Goal: Task Accomplishment & Management: Manage account settings

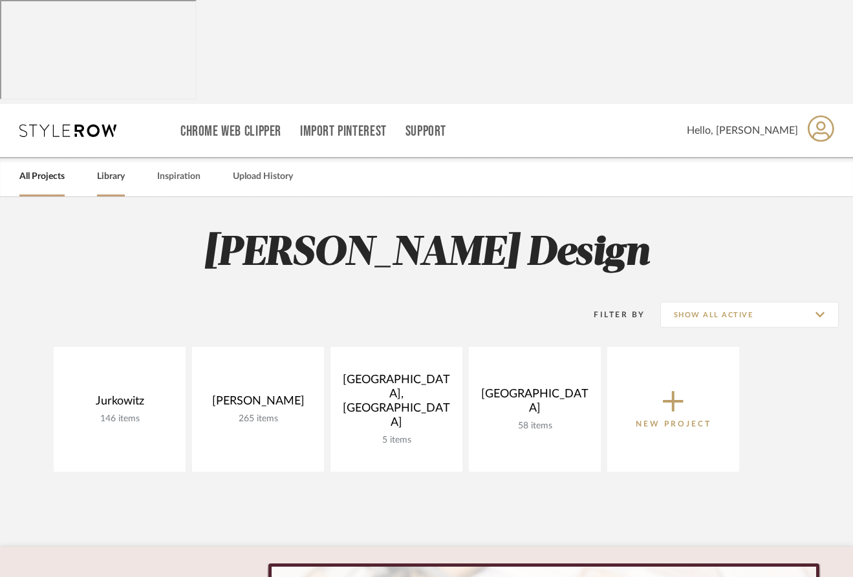
click at [105, 168] on link "Library" at bounding box center [111, 176] width 28 height 17
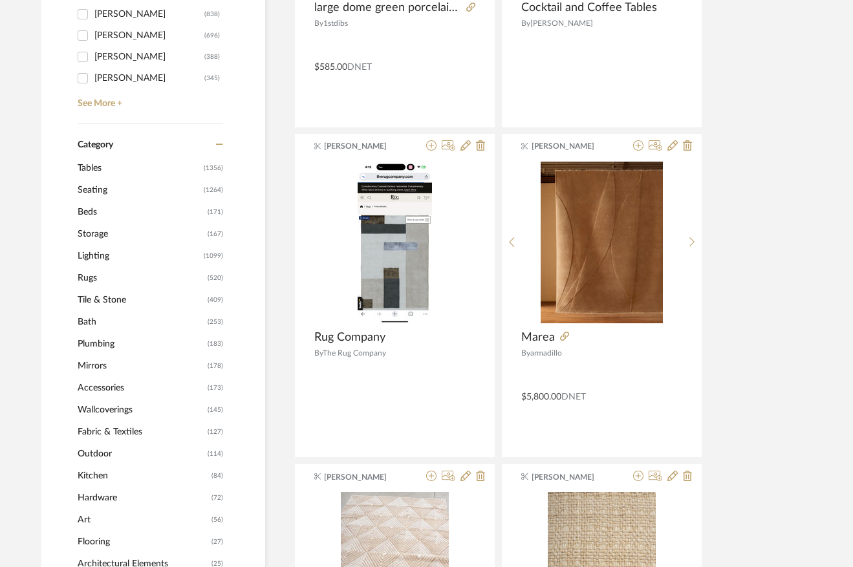
scroll to position [568, 8]
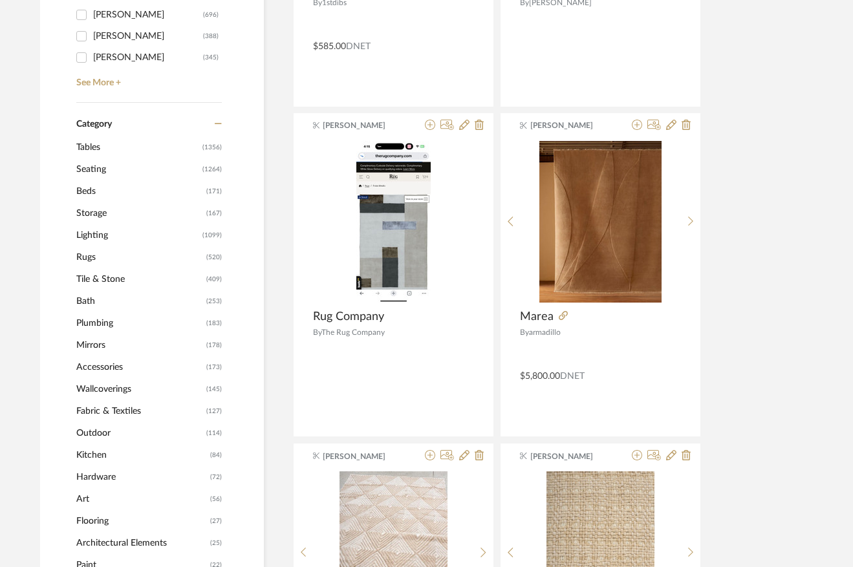
click at [84, 224] on span "Lighting" at bounding box center [137, 235] width 123 height 22
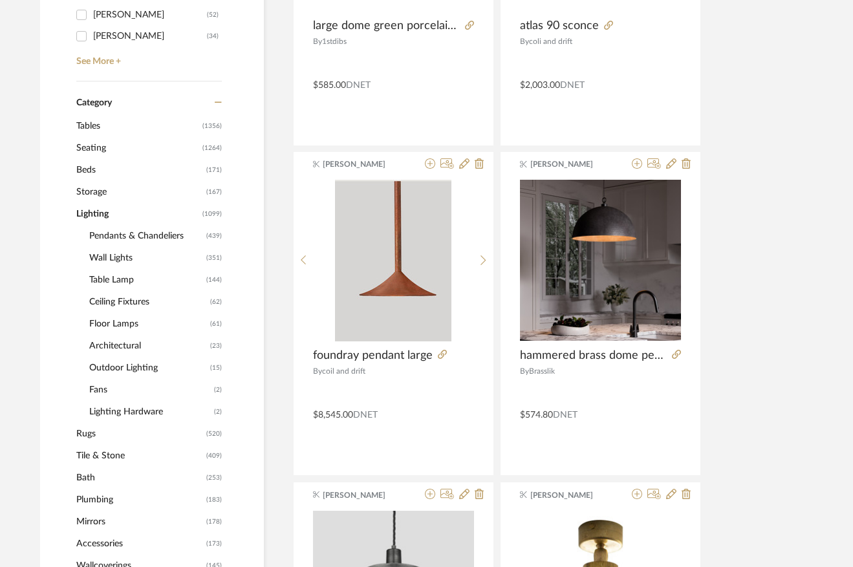
scroll to position [584, 8]
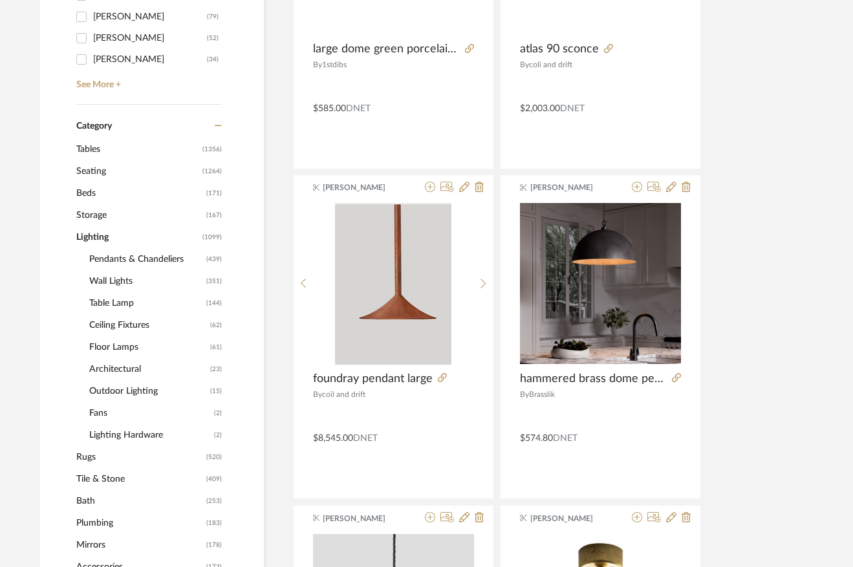
click at [127, 248] on span "Pendants & Chandeliers" at bounding box center [146, 259] width 114 height 22
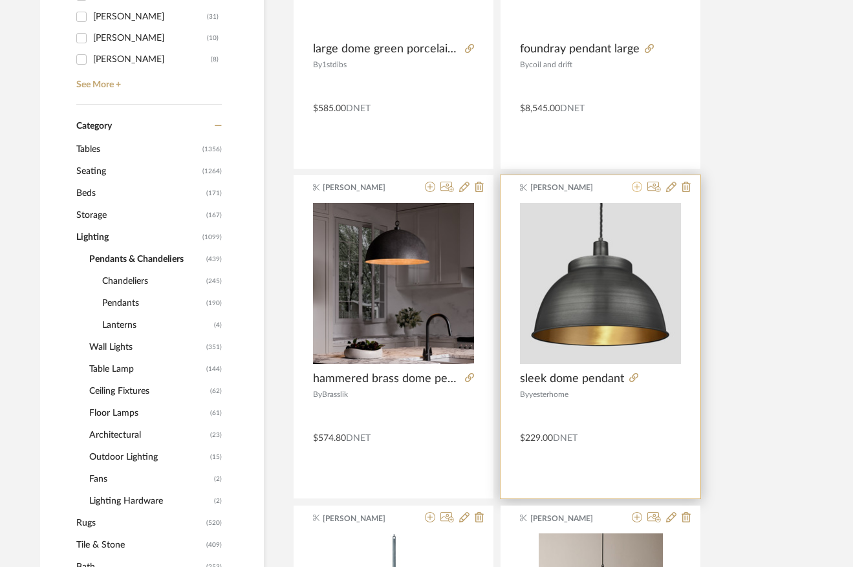
click at [635, 182] on icon at bounding box center [637, 187] width 10 height 10
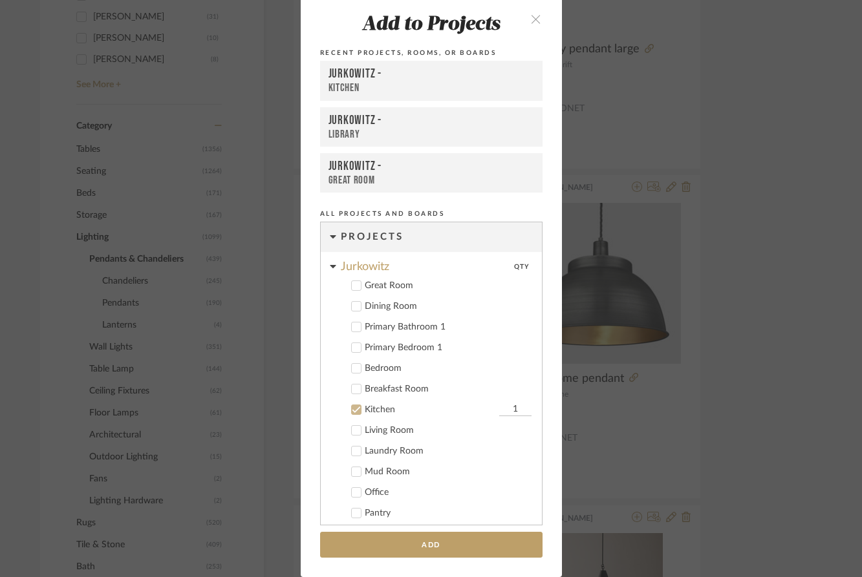
click at [705, 381] on div "Add to Projects Recent Projects, Rooms, or Boards Jurkowitz - Kitchen Jurkowitz…" at bounding box center [431, 288] width 862 height 577
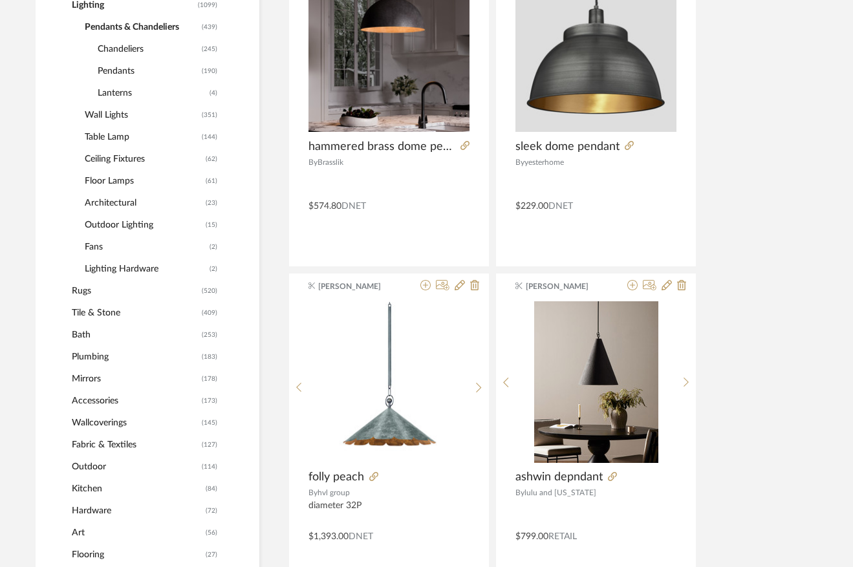
scroll to position [816, 15]
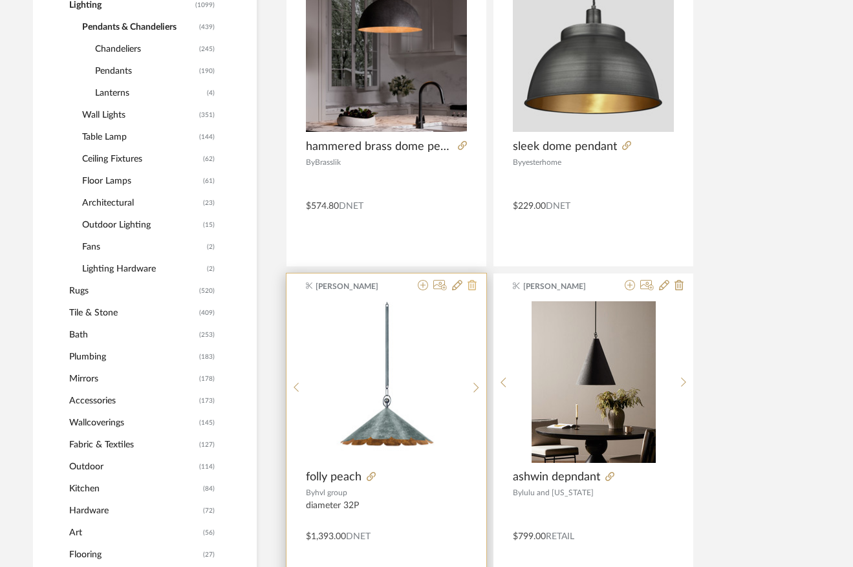
click at [470, 280] on icon at bounding box center [471, 285] width 9 height 10
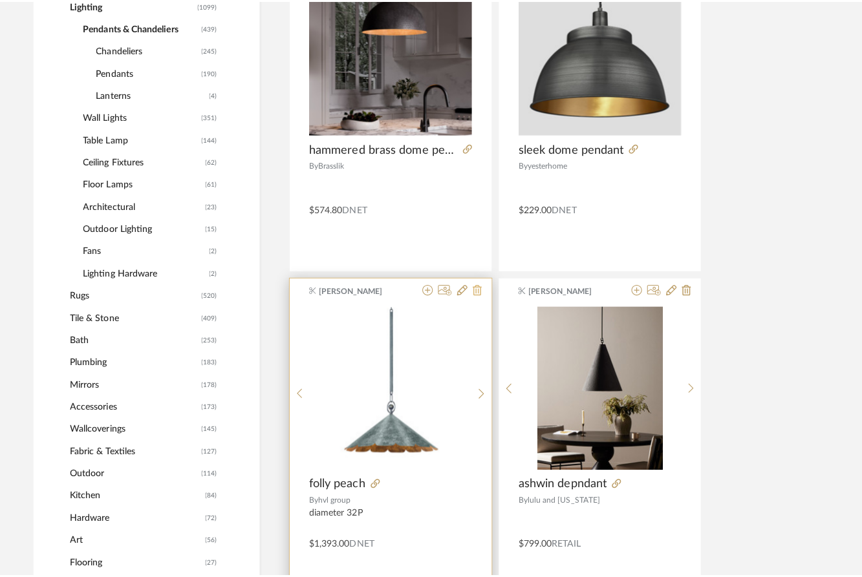
scroll to position [0, 0]
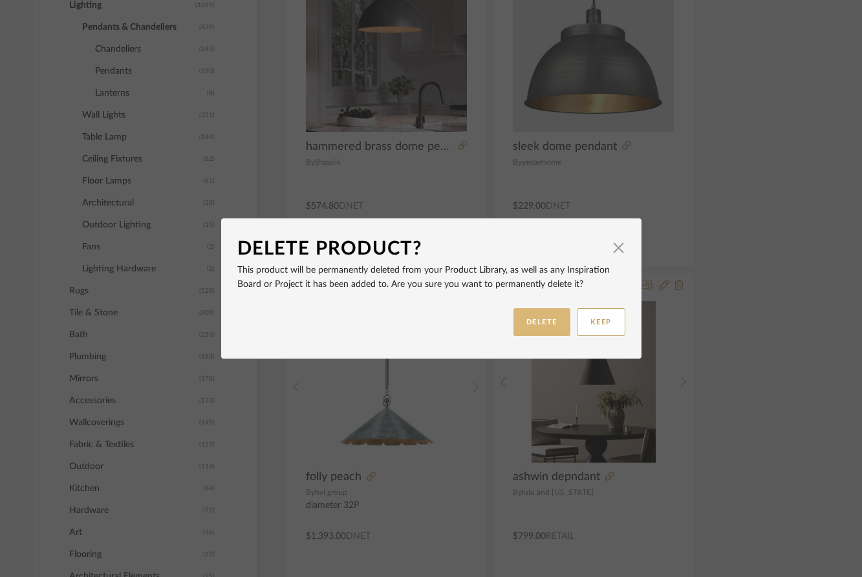
click at [533, 330] on button "DELETE" at bounding box center [541, 322] width 57 height 28
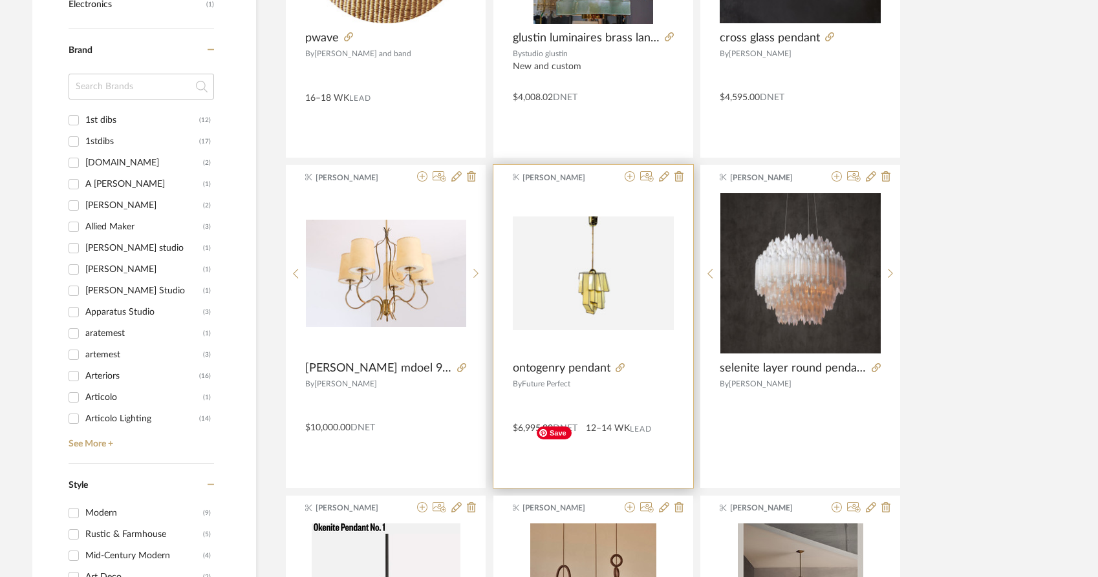
scroll to position [1566, 0]
click at [593, 217] on img "0" at bounding box center [593, 274] width 161 height 114
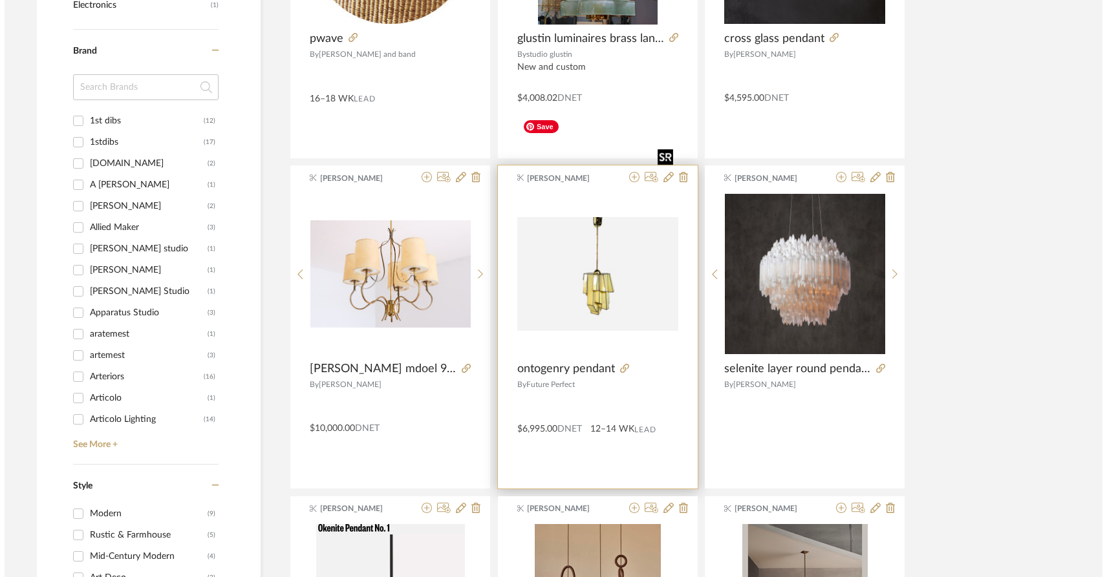
scroll to position [0, 0]
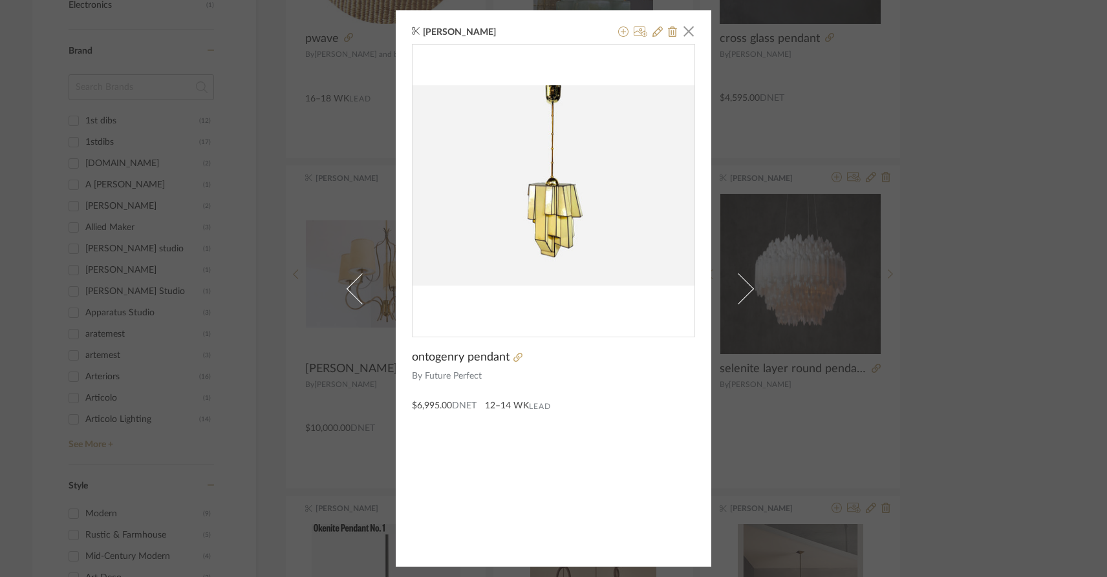
click at [837, 334] on div "Anne Carr × ontogenry pendant By Future Perfect $6,995.00 DNET 12–14 WK Lead" at bounding box center [553, 288] width 1107 height 577
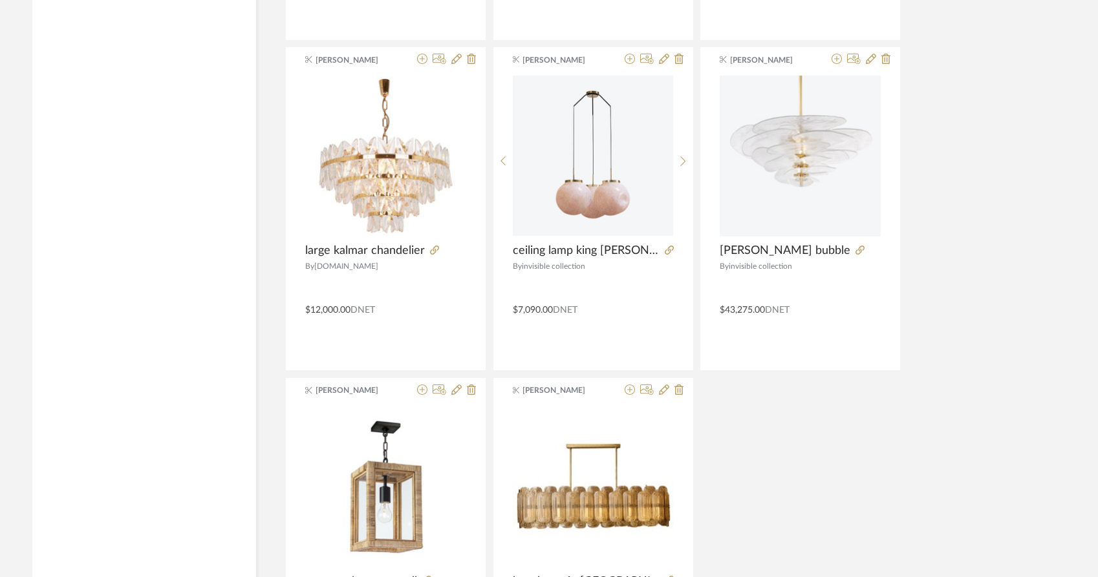
scroll to position [3826, 0]
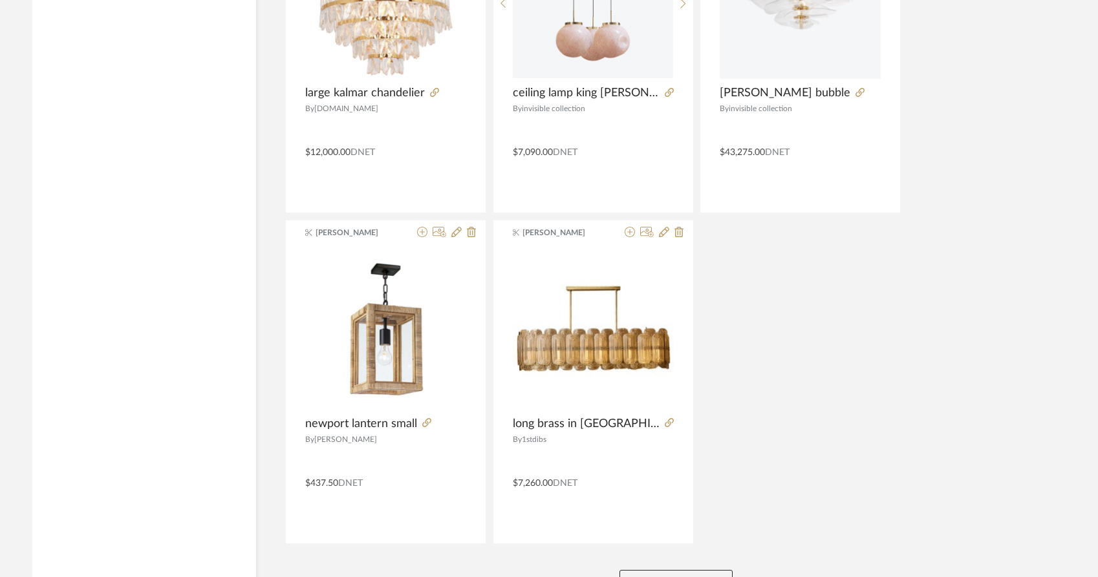
click at [661, 570] on button "View More" at bounding box center [675, 583] width 113 height 26
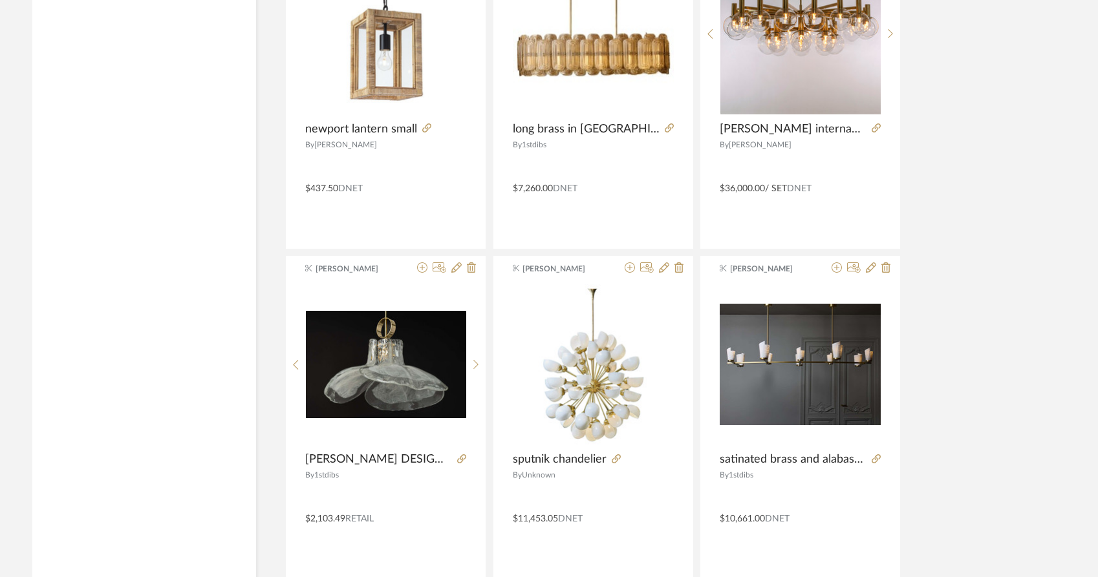
scroll to position [4120, 0]
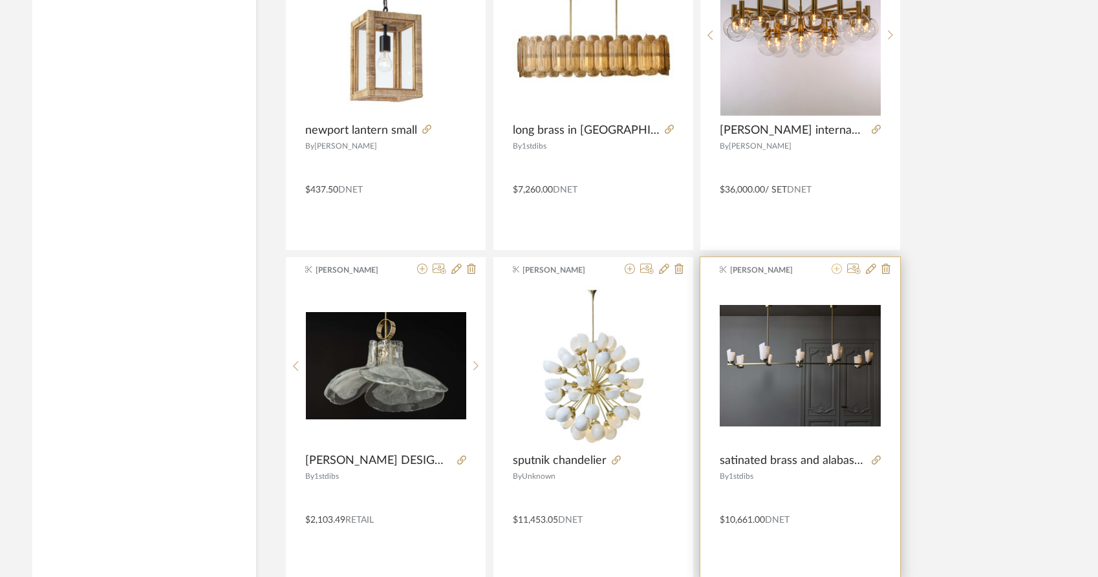
click at [839, 264] on icon at bounding box center [836, 269] width 10 height 10
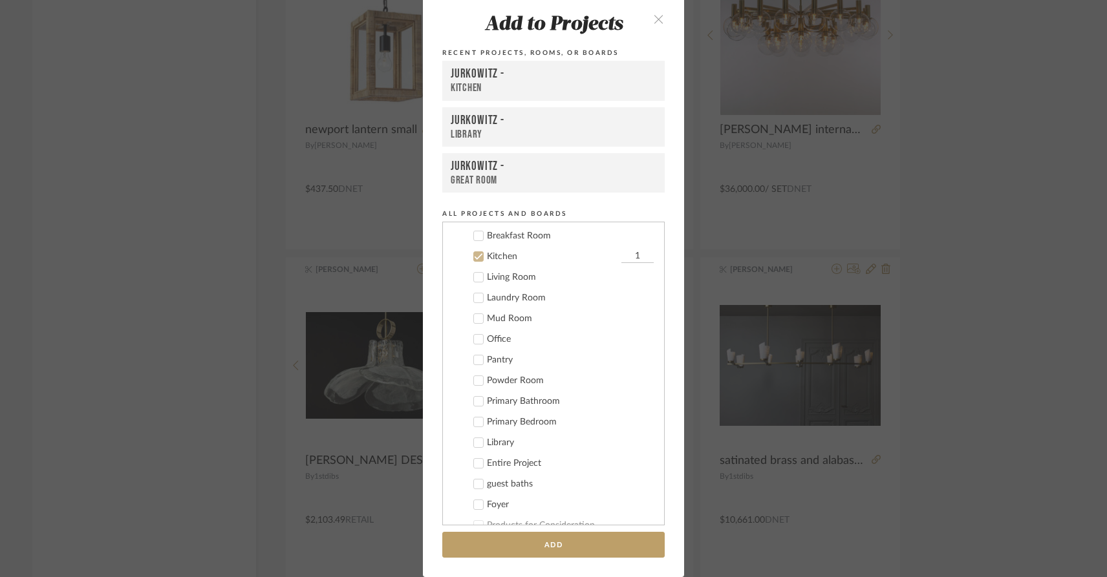
scroll to position [143, 0]
click at [474, 269] on icon at bounding box center [478, 266] width 9 height 9
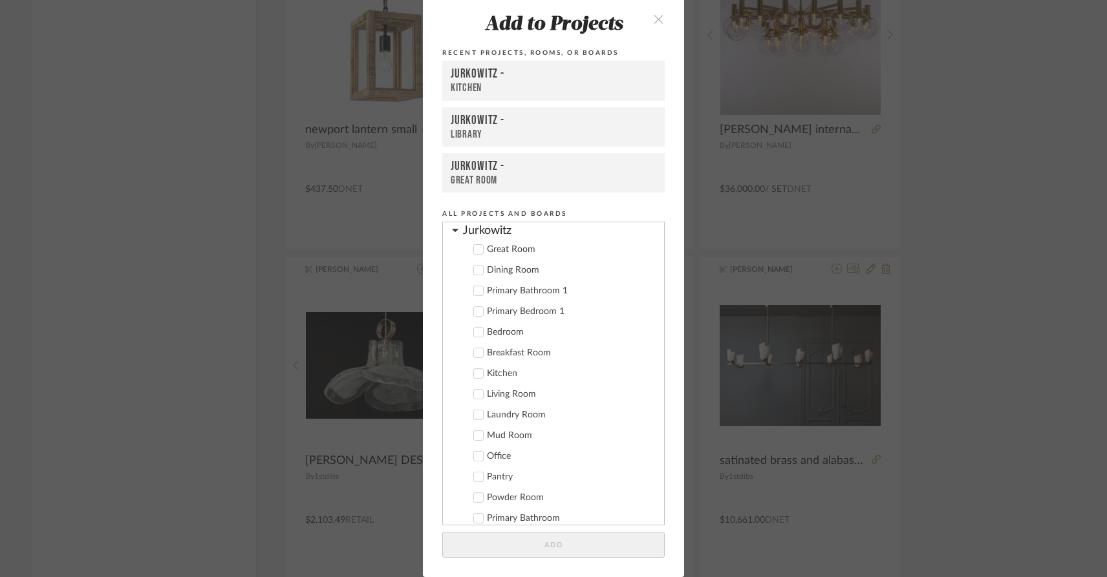
scroll to position [37, 0]
click at [474, 268] on icon at bounding box center [478, 268] width 9 height 9
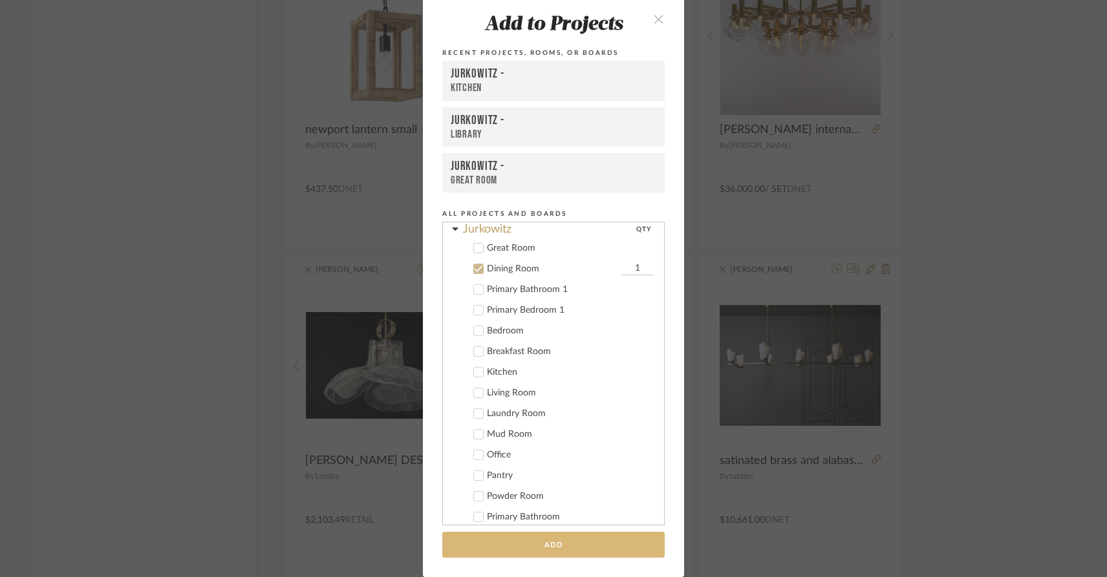
click at [515, 545] on button "Add" at bounding box center [553, 545] width 222 height 27
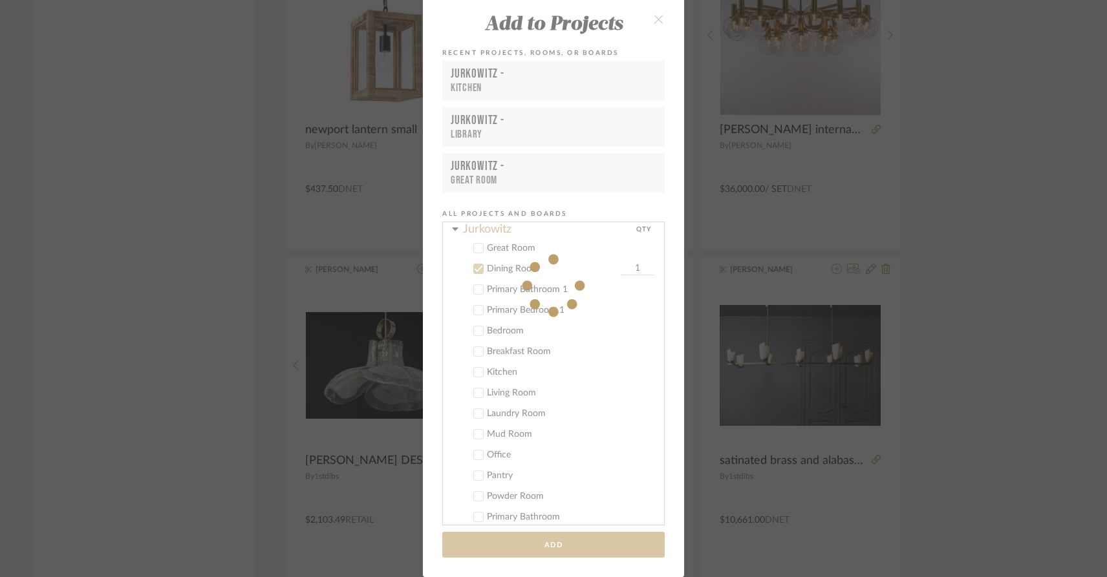
click at [127, 378] on div "Add to Projects Recent Projects, Rooms, or Boards Jurkowitz - Kitchen Jurkowitz…" at bounding box center [553, 288] width 1107 height 577
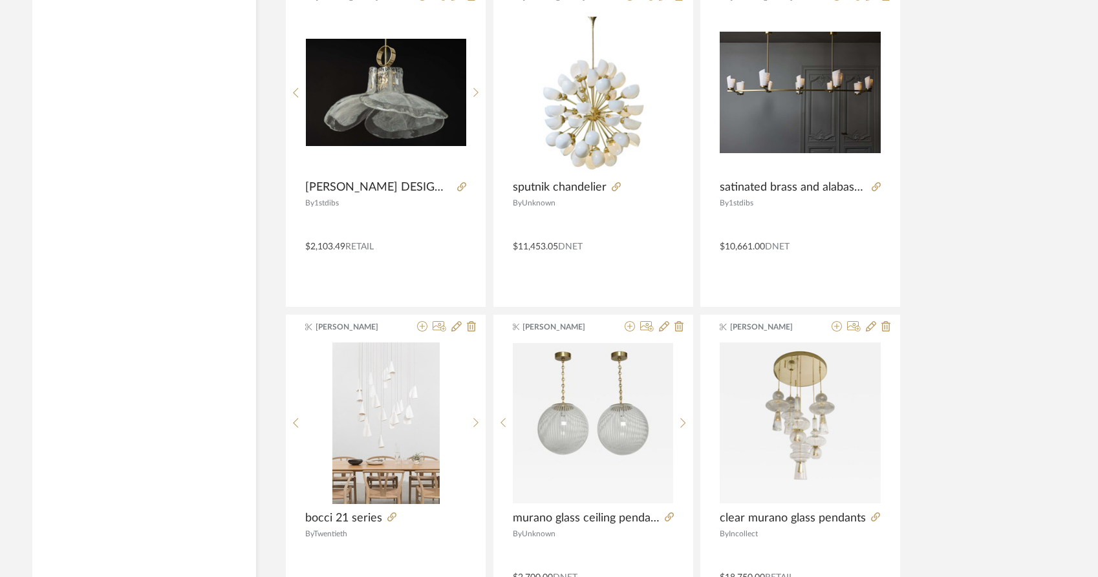
scroll to position [4414, 0]
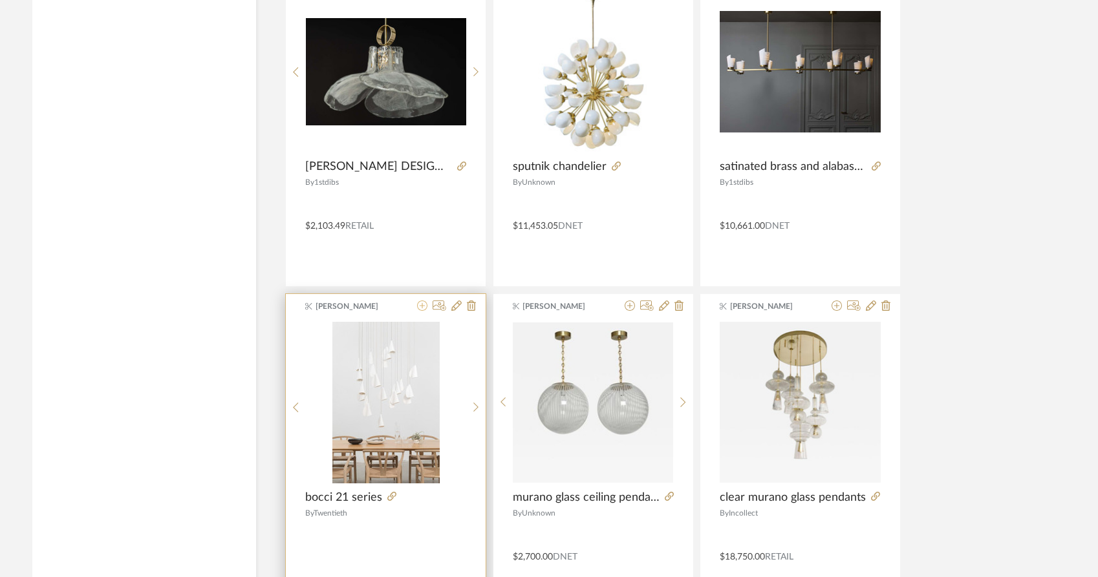
click at [421, 301] on icon at bounding box center [422, 306] width 10 height 10
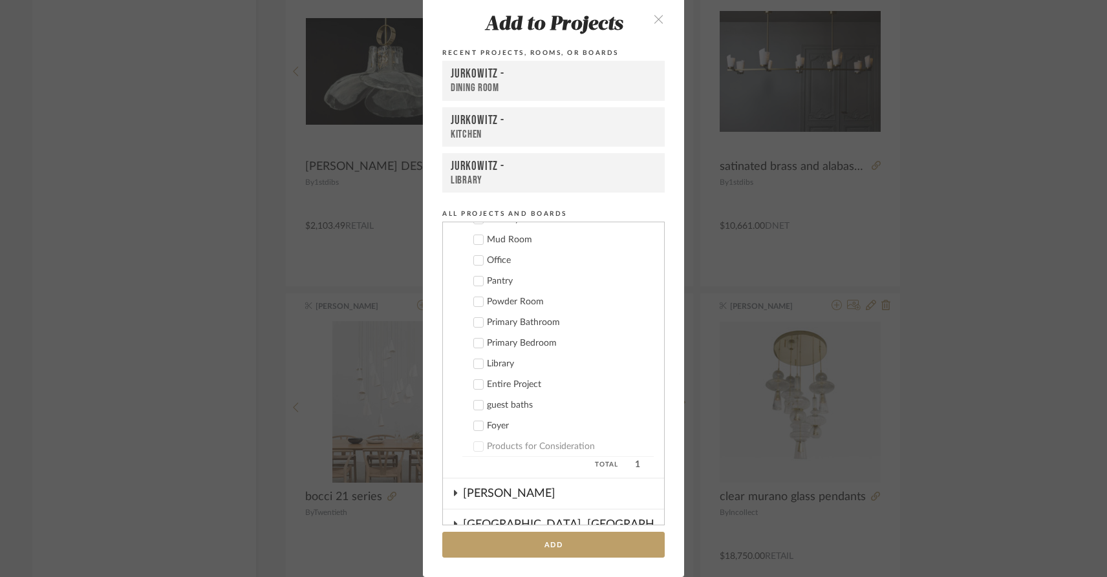
scroll to position [239, 0]
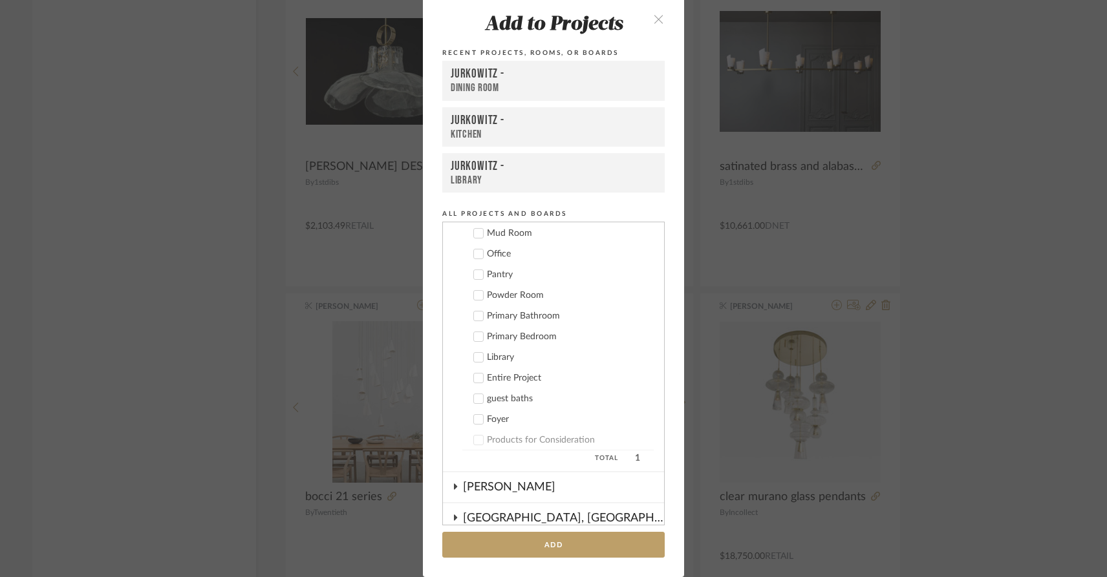
click at [474, 420] on icon at bounding box center [478, 419] width 9 height 9
click at [521, 548] on button "Add" at bounding box center [553, 545] width 222 height 27
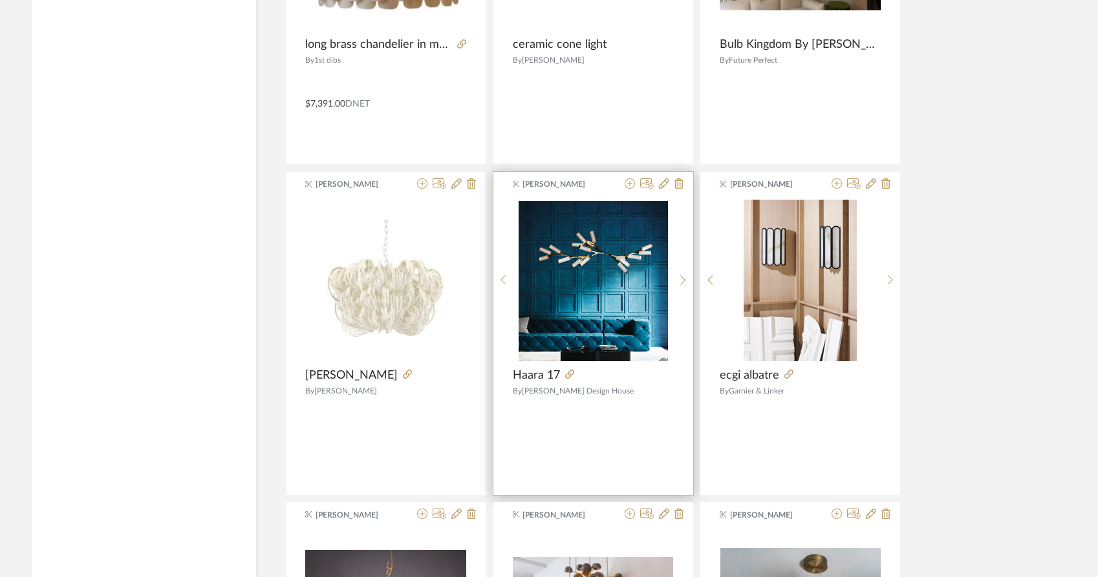
scroll to position [5208, 0]
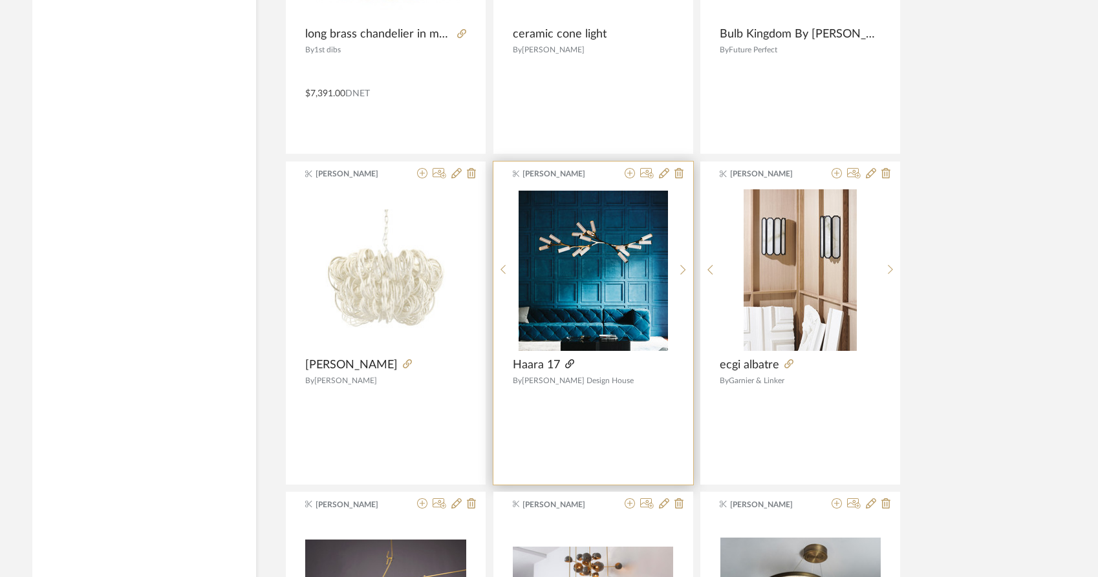
click at [570, 359] on icon at bounding box center [569, 363] width 9 height 9
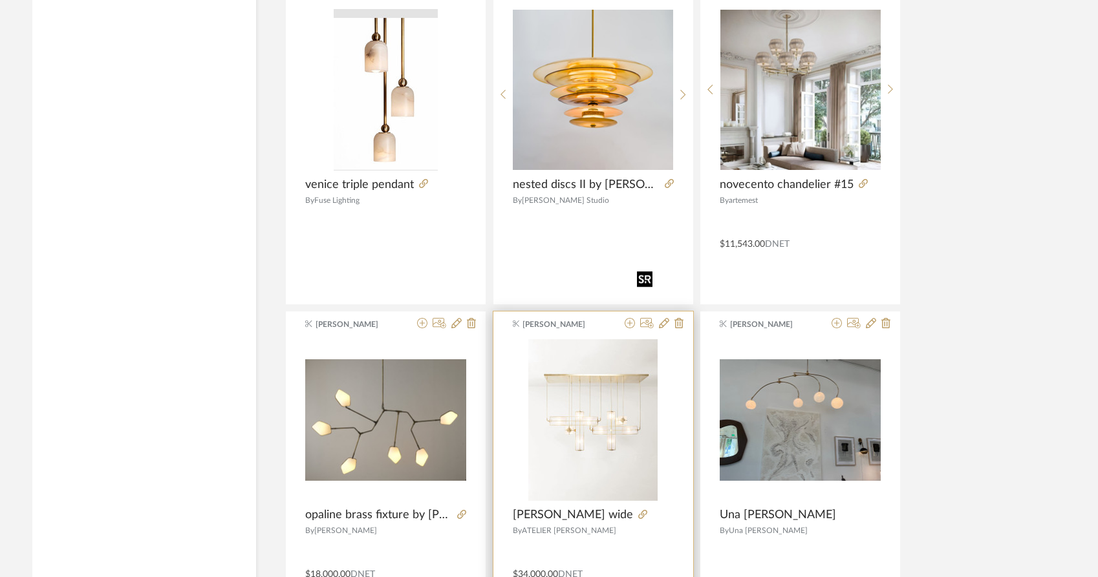
scroll to position [6051, 0]
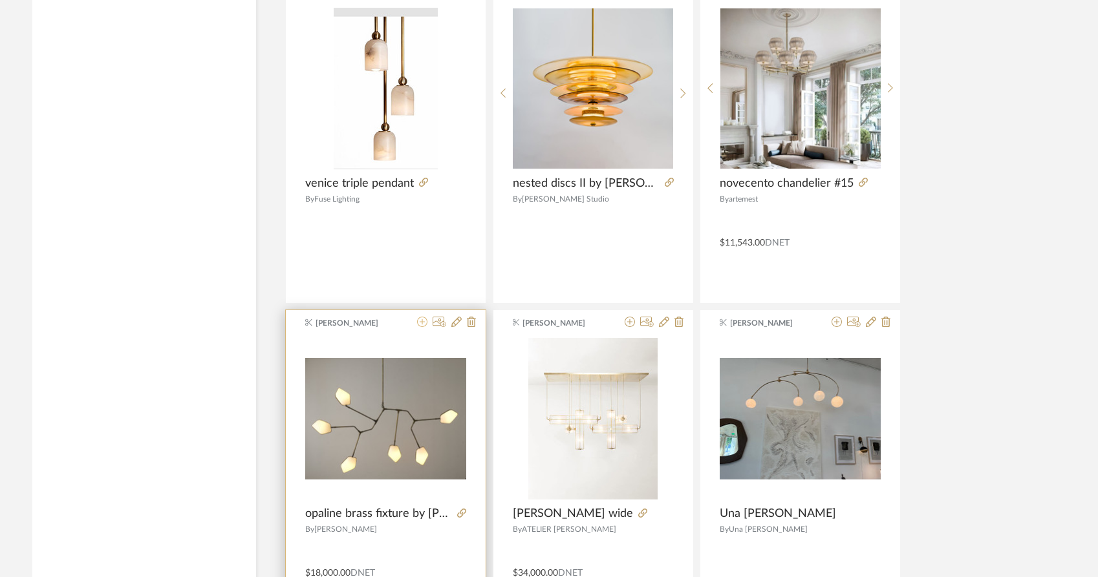
click at [422, 317] on icon at bounding box center [422, 322] width 10 height 10
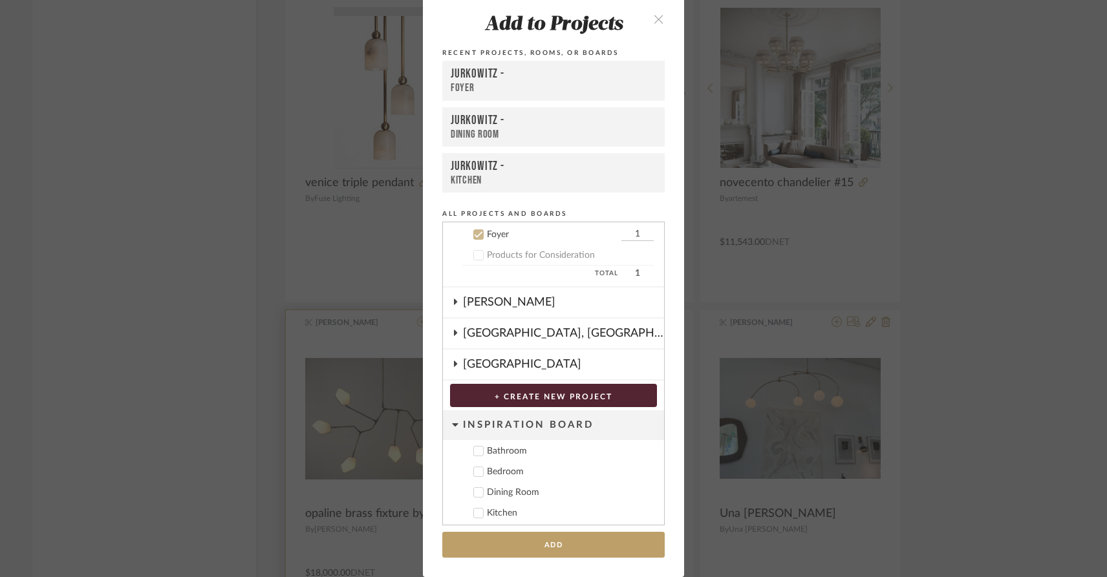
scroll to position [425, 0]
click at [474, 233] on icon at bounding box center [478, 233] width 9 height 9
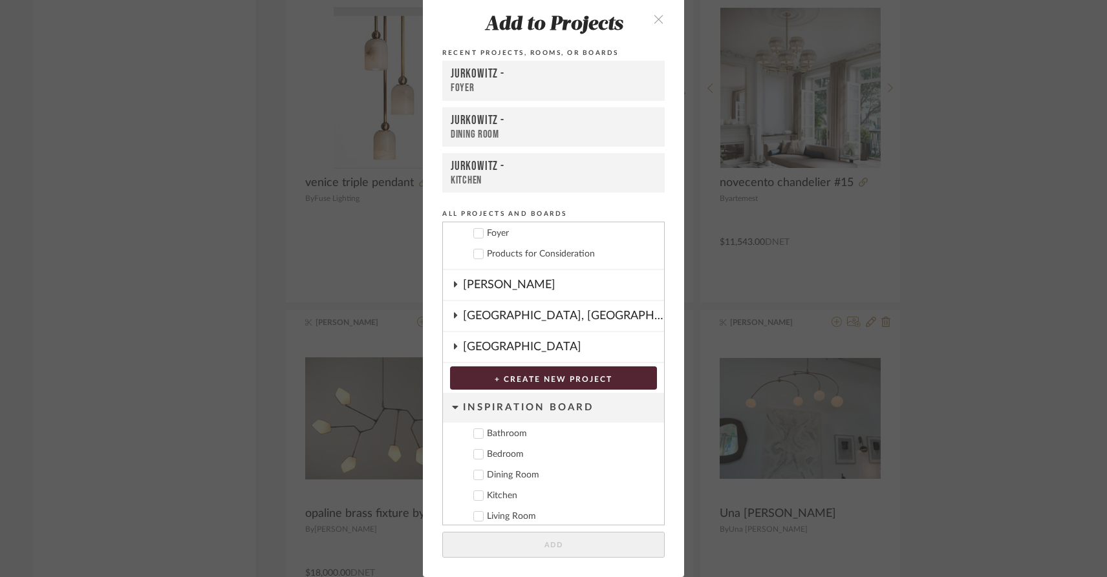
click at [474, 233] on icon at bounding box center [478, 233] width 9 height 9
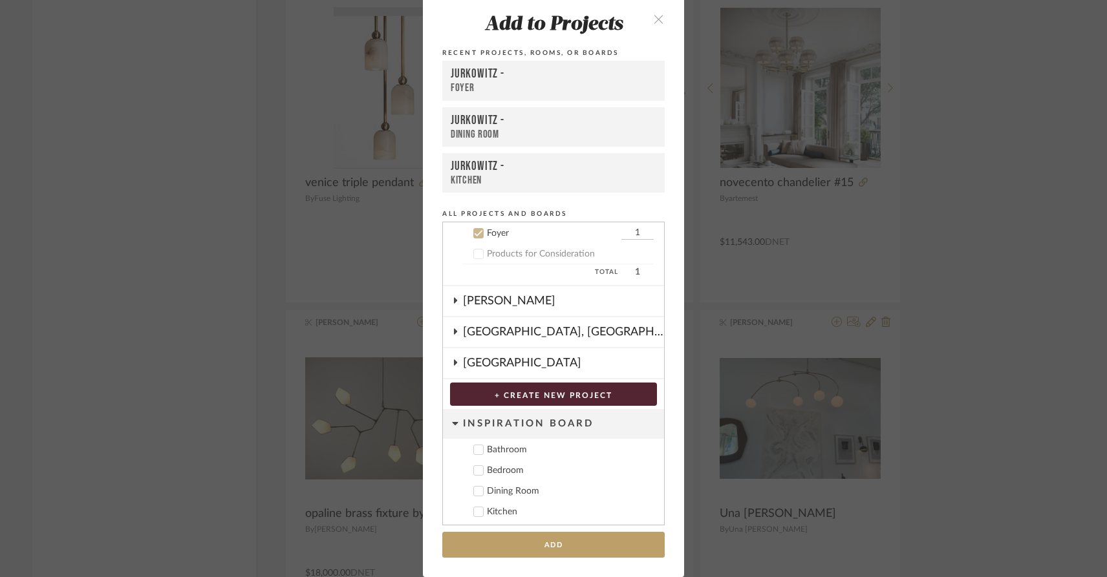
click at [861, 462] on div "Add to Projects Recent Projects, Rooms, or Boards Jurkowitz - Foyer Jurkowitz -…" at bounding box center [553, 288] width 1107 height 577
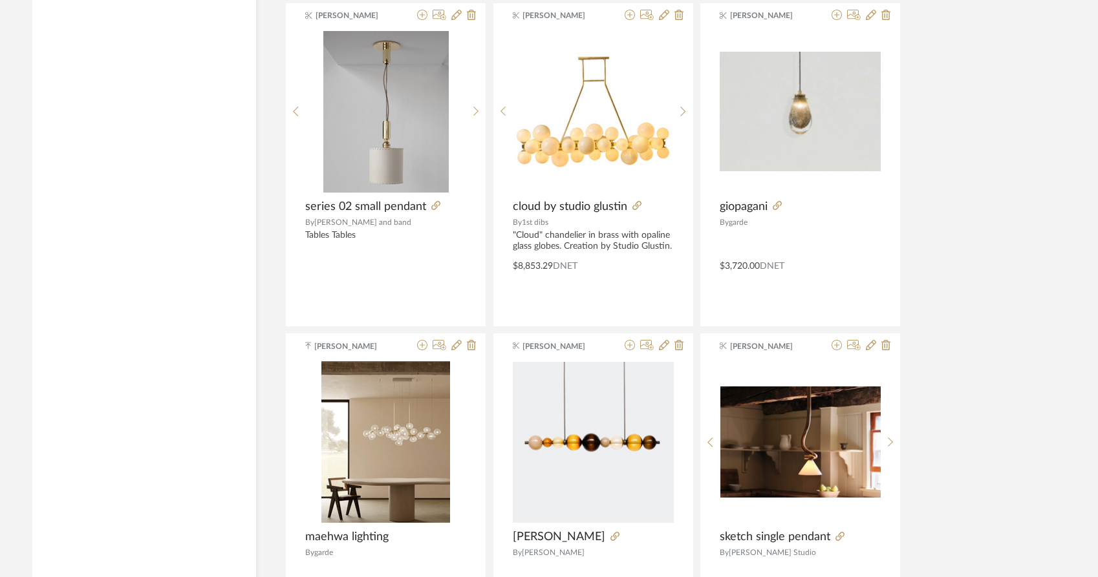
scroll to position [7355, 0]
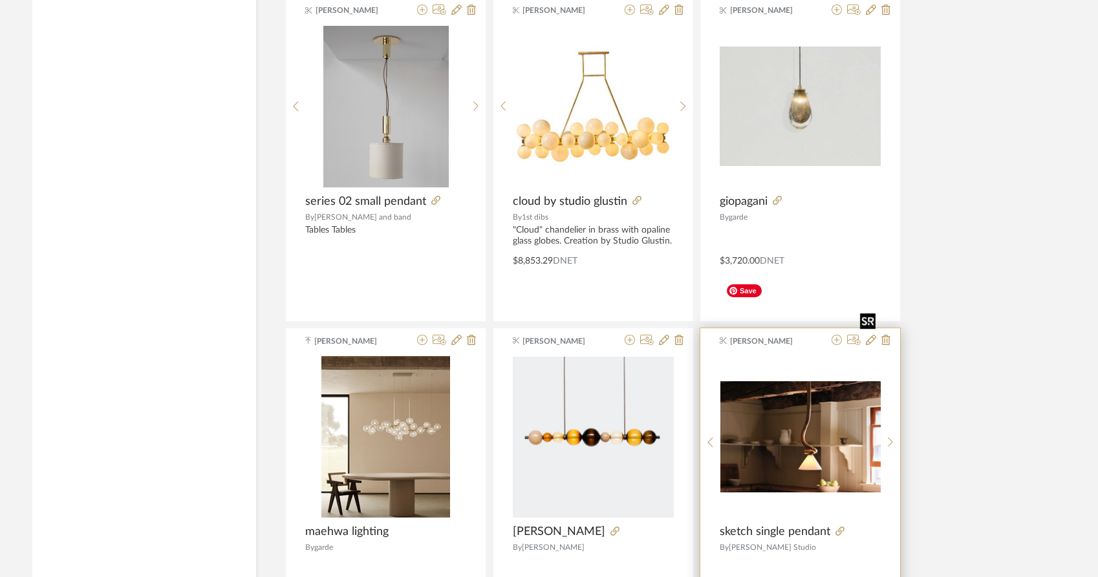
click at [814, 381] on img "0" at bounding box center [800, 436] width 160 height 111
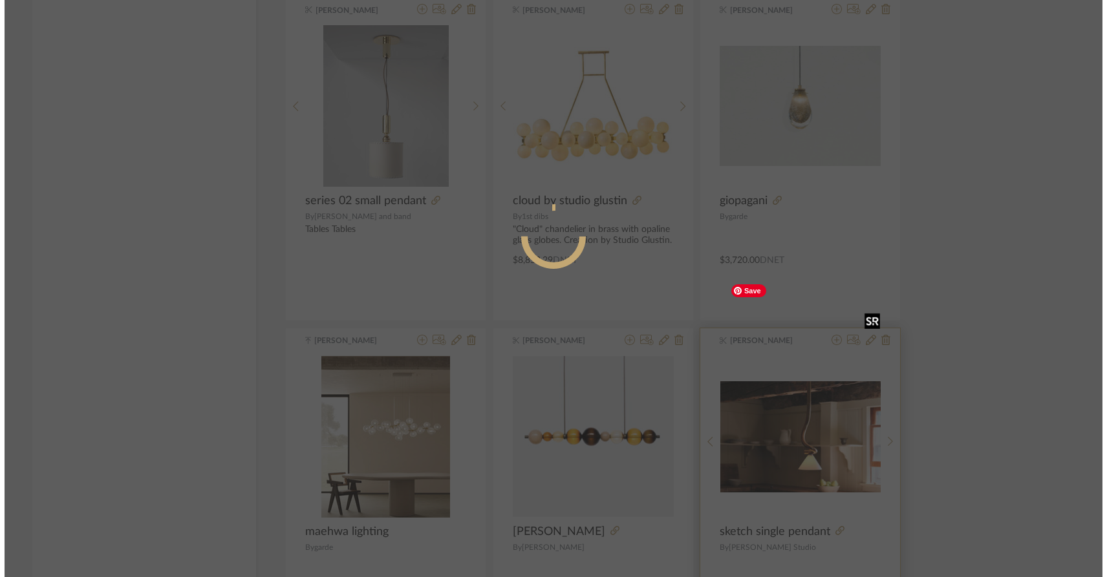
scroll to position [0, 0]
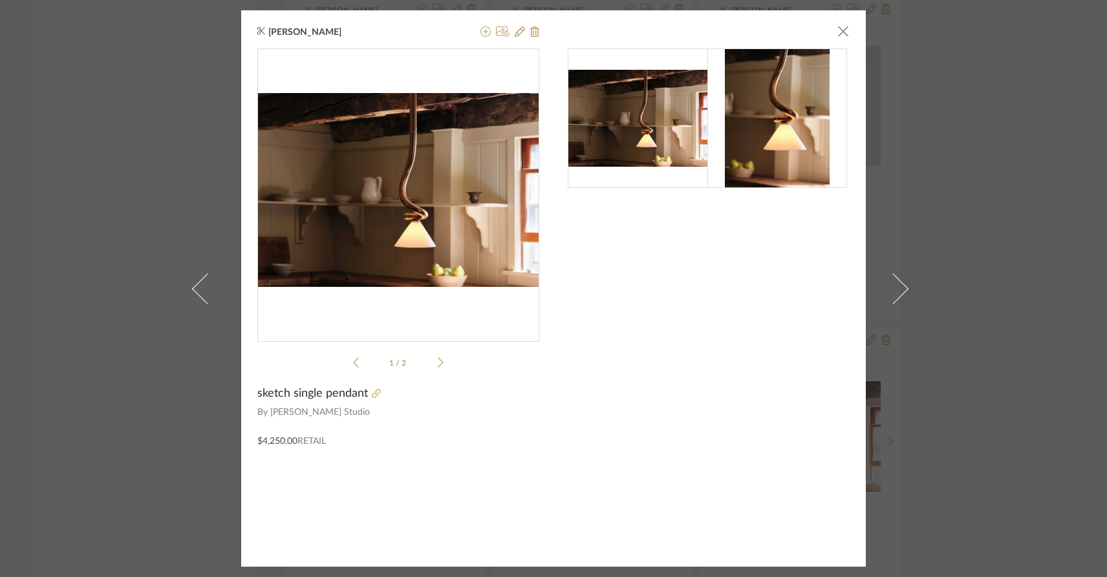
click at [374, 396] on icon at bounding box center [376, 393] width 9 height 9
